Goal: Task Accomplishment & Management: Complete application form

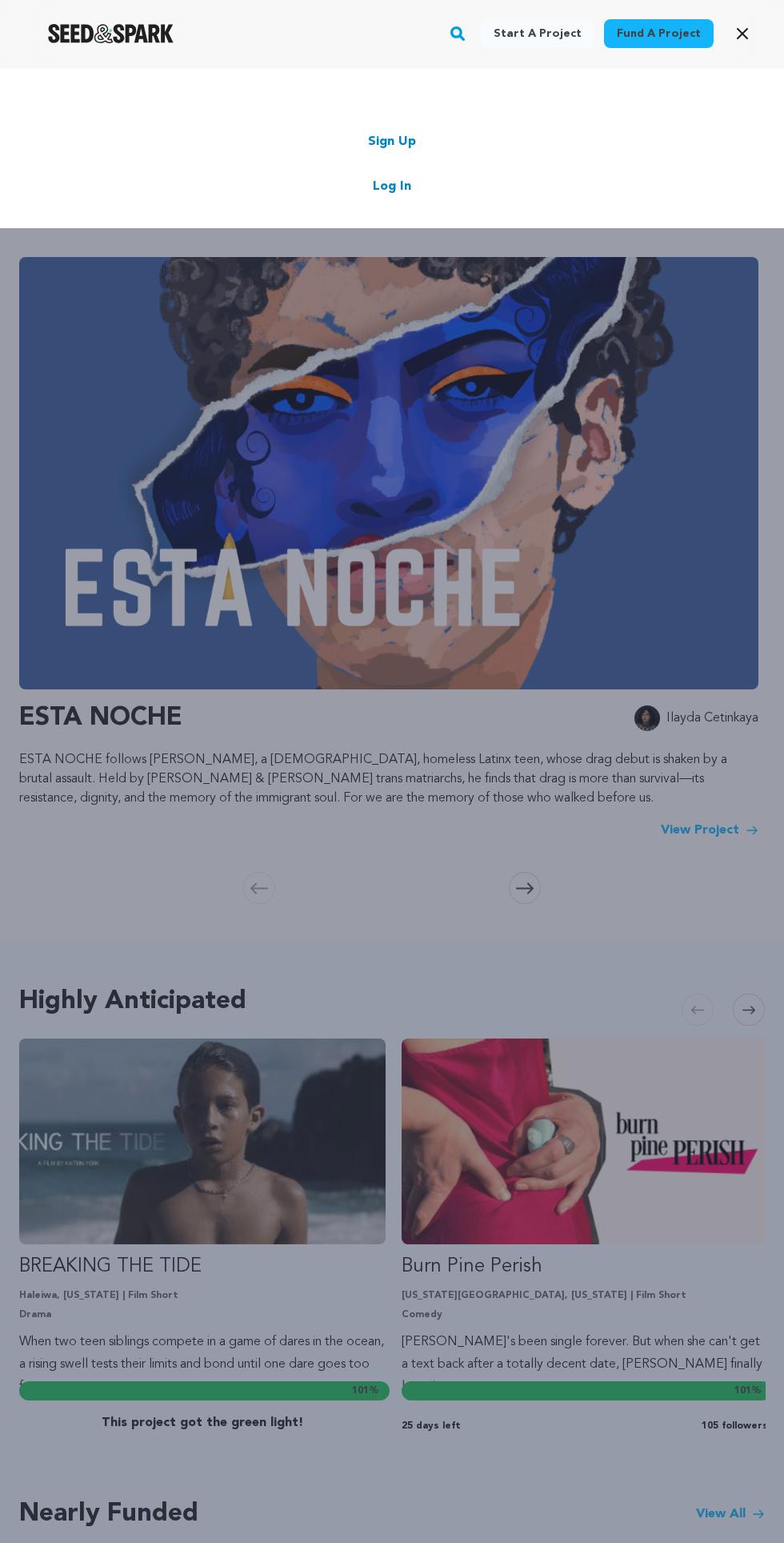
click at [407, 186] on link "Log In" at bounding box center [392, 187] width 38 height 19
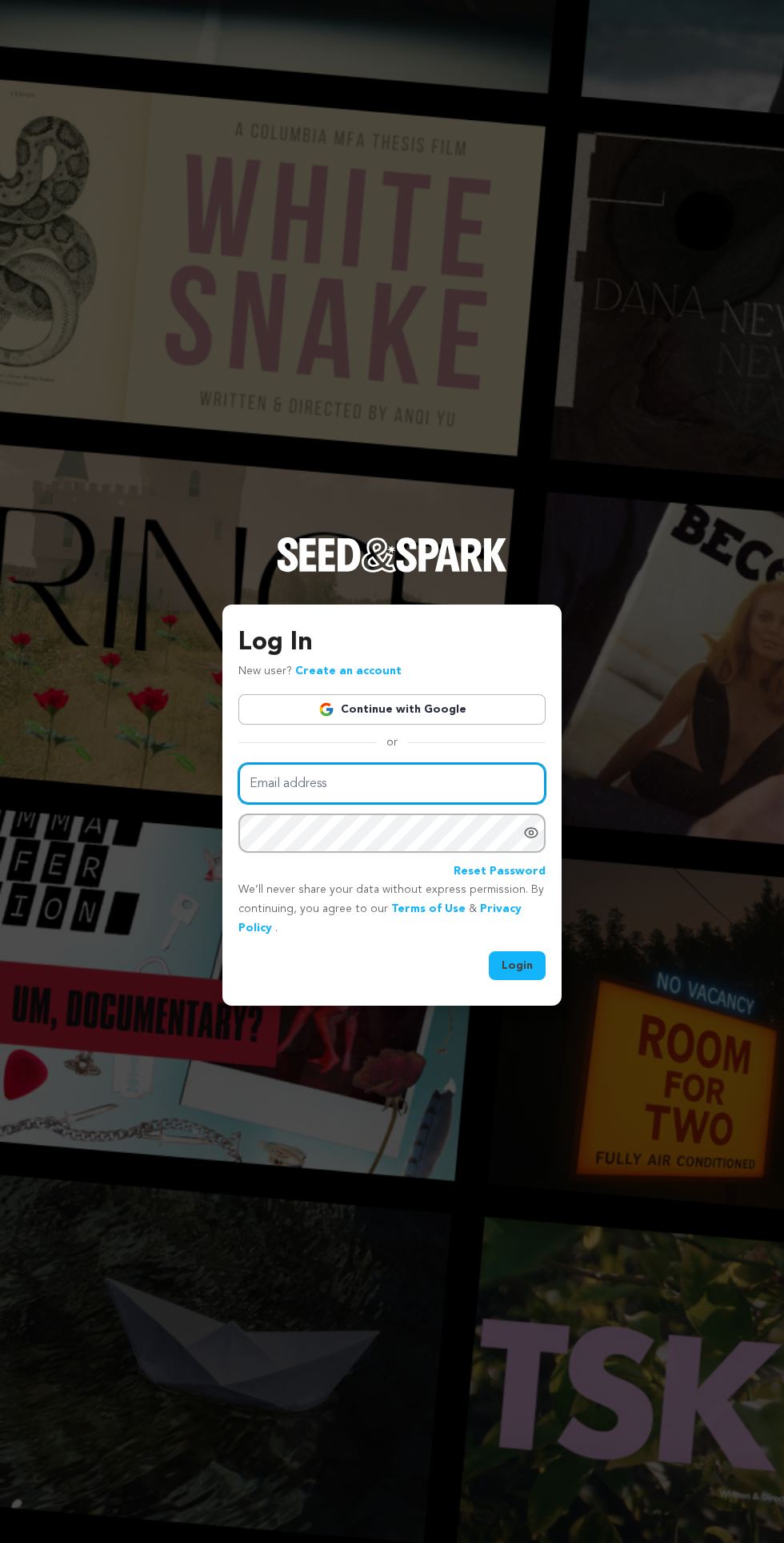
click at [368, 803] on input "Email address" at bounding box center [392, 783] width 307 height 41
type input "mohammedjamiu104@gmail.com"
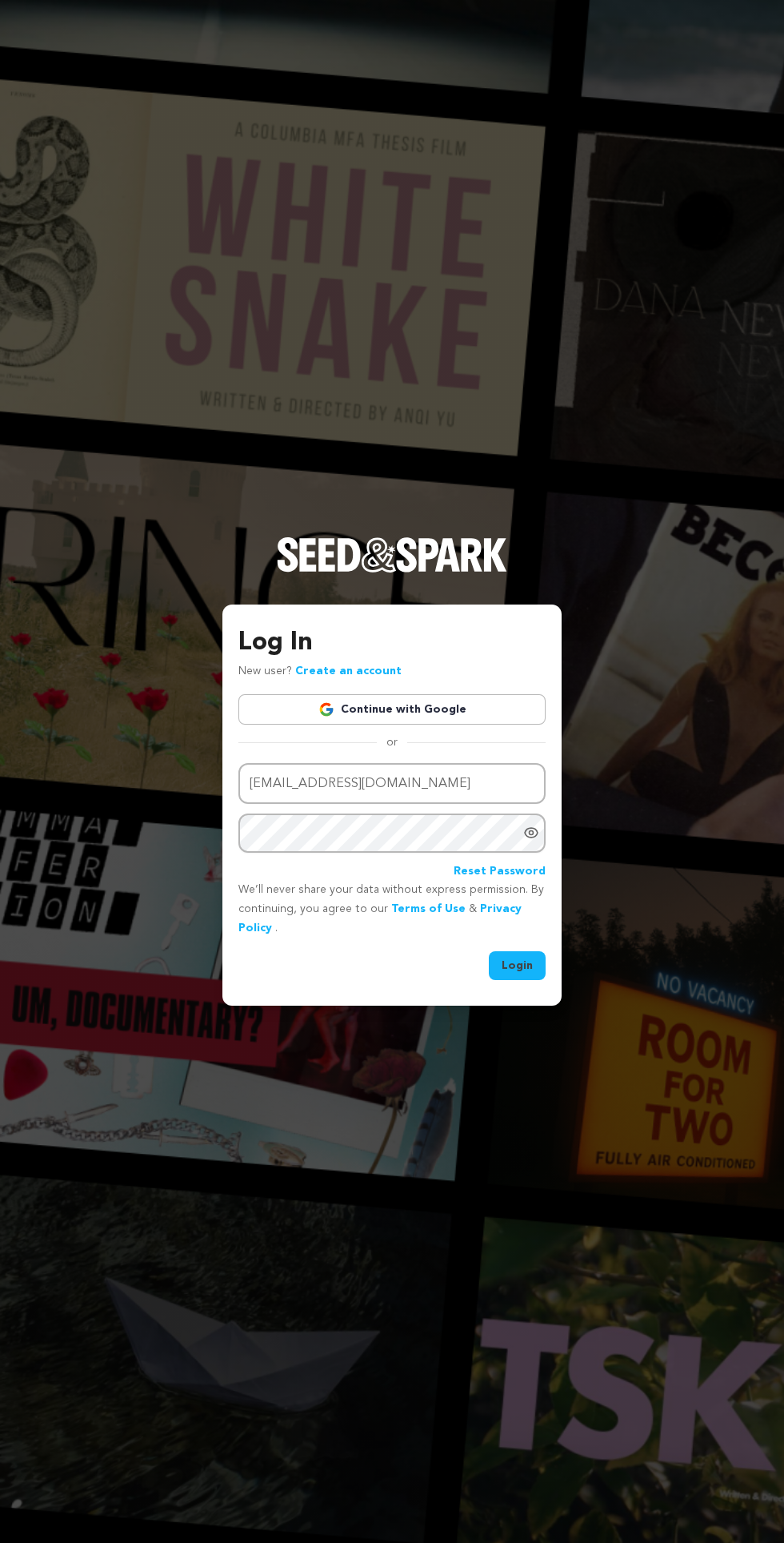
click at [489, 951] on button "Login" at bounding box center [518, 965] width 57 height 29
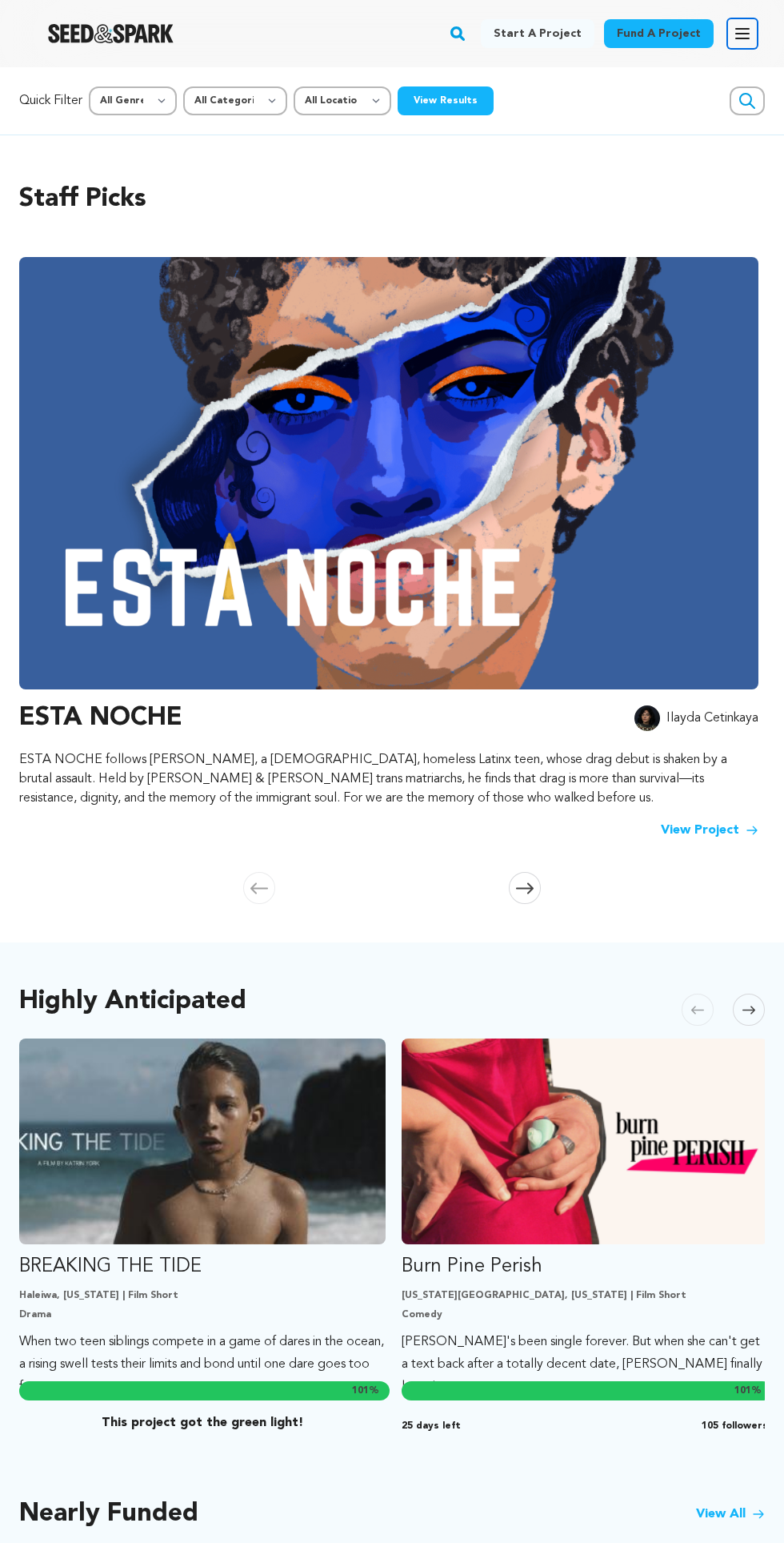
click at [743, 33] on icon "button" at bounding box center [742, 33] width 12 height 10
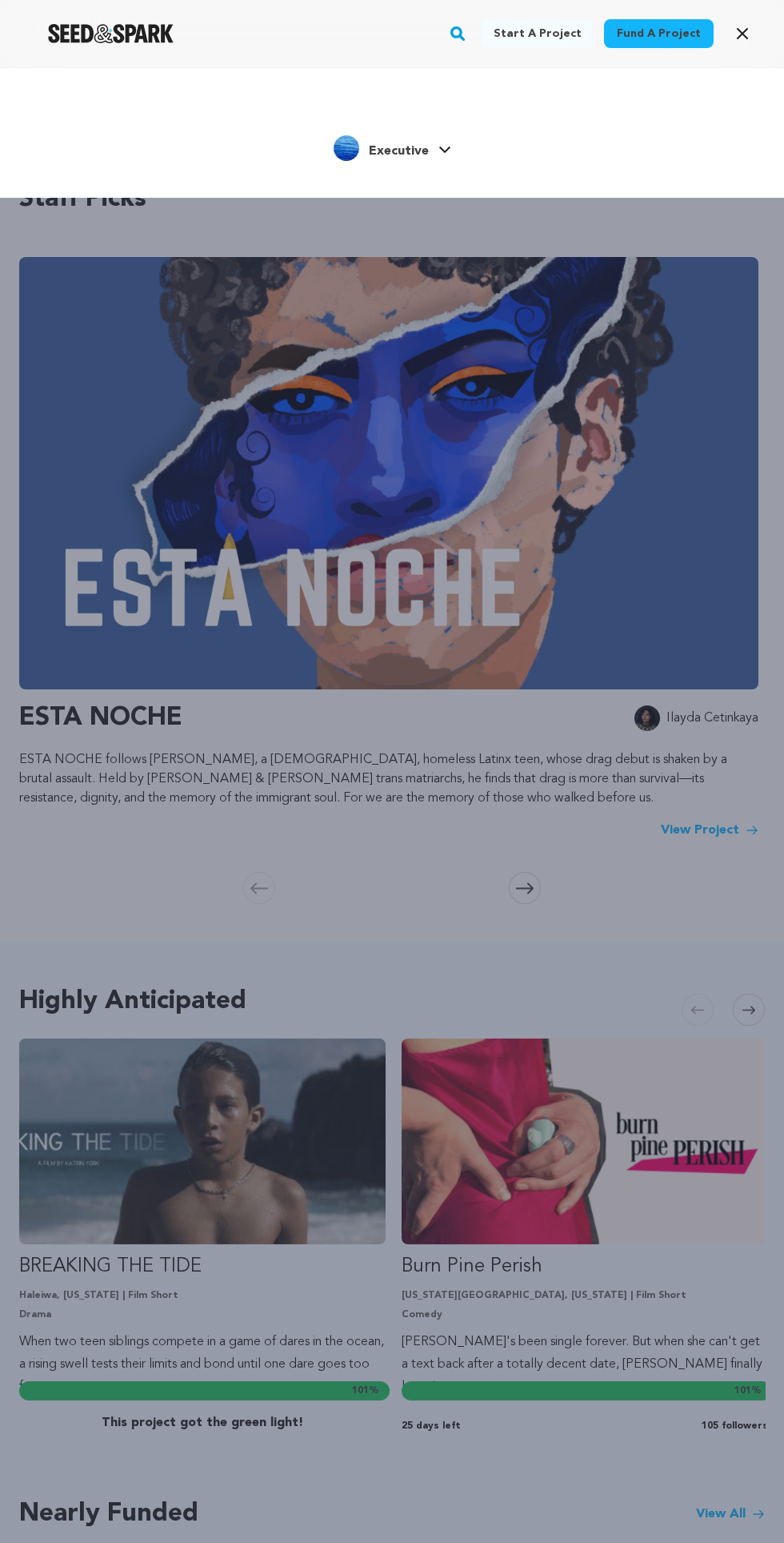
click at [464, 540] on div "Start a project Fund a project Executive" at bounding box center [392, 839] width 784 height 1543
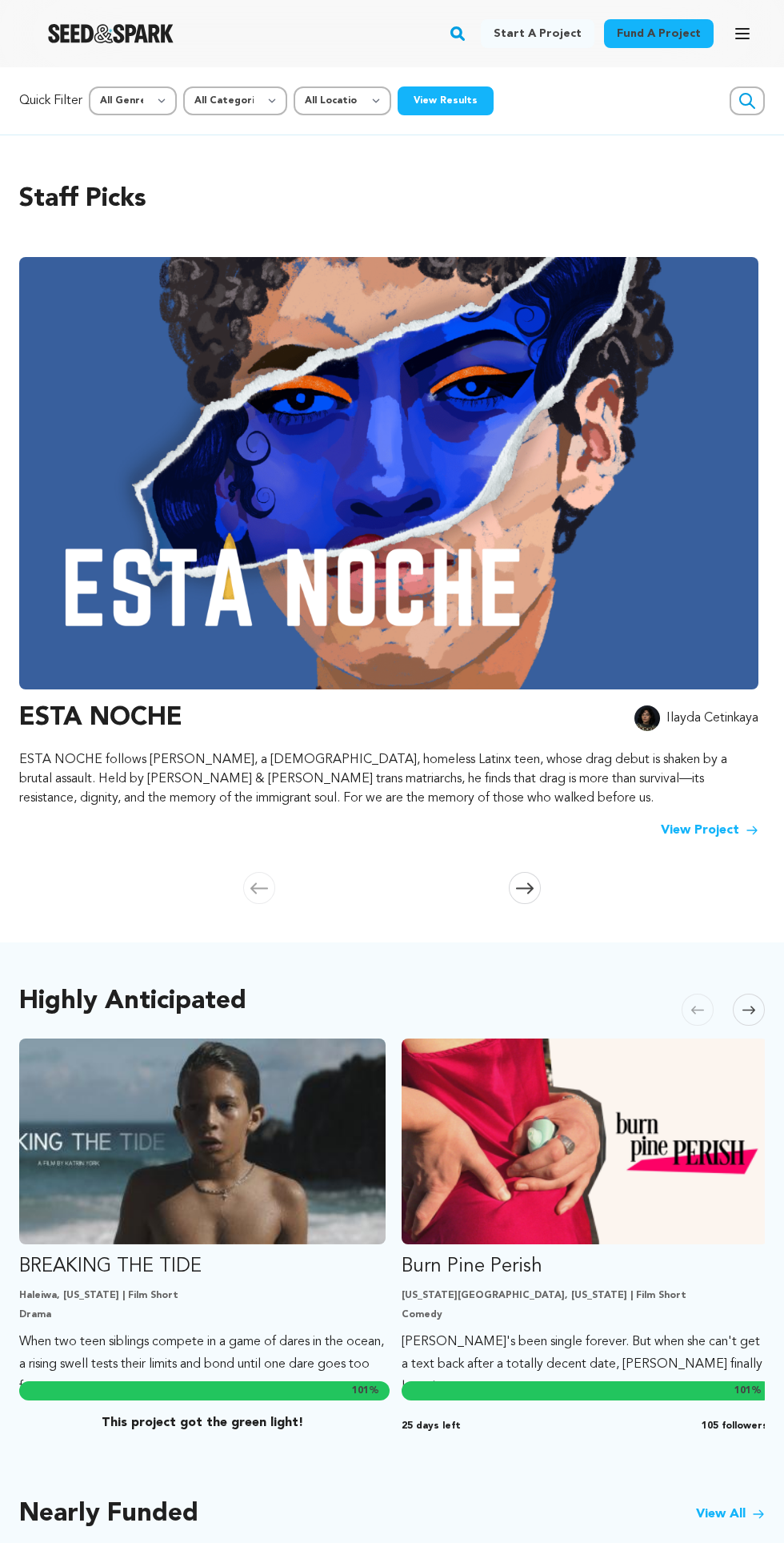
scroll to position [6, 0]
